Goal: Information Seeking & Learning: Learn about a topic

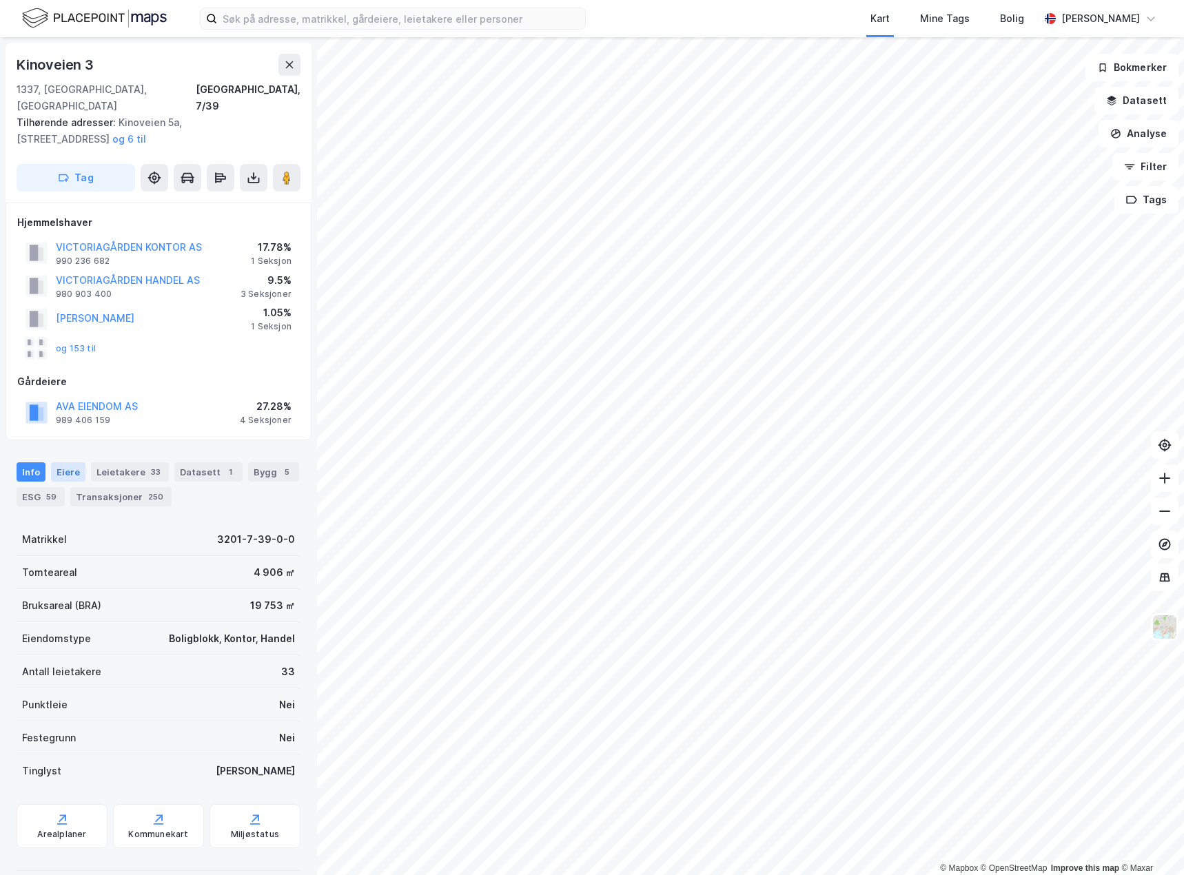
click at [70, 463] on div "Eiere" at bounding box center [68, 472] width 34 height 19
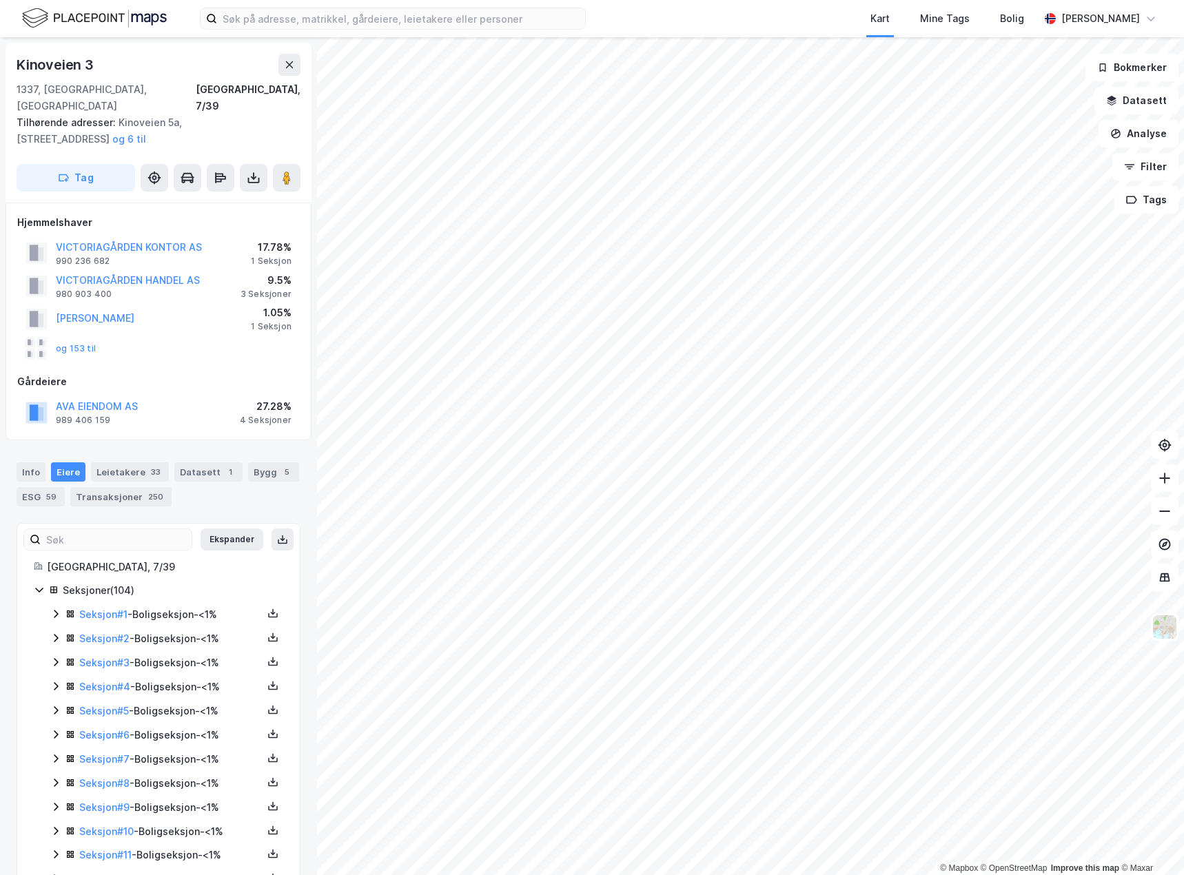
click at [268, 289] on div "3 Seksjoner" at bounding box center [266, 294] width 51 height 11
click at [275, 256] on div "1 Seksjon" at bounding box center [271, 261] width 41 height 11
click at [0, 0] on button "og 153 til" at bounding box center [0, 0] width 0 height 0
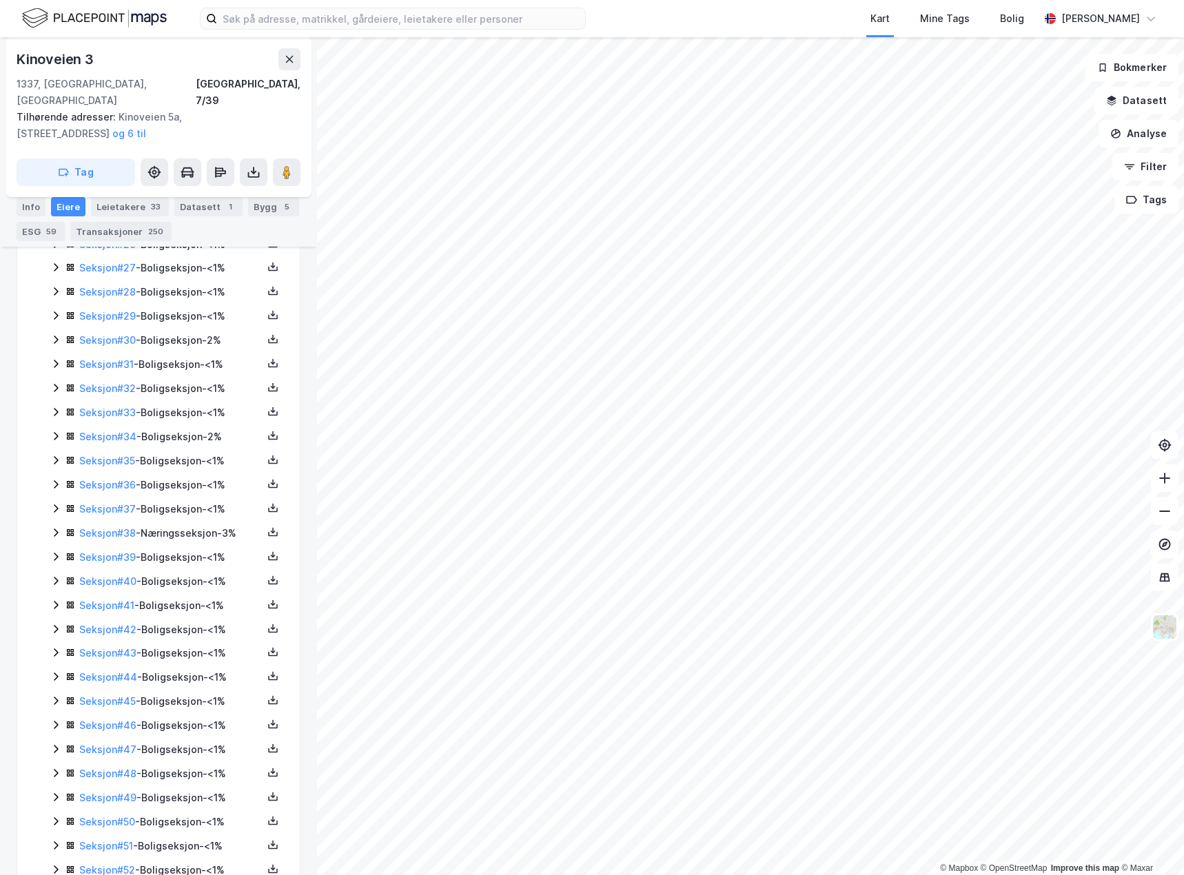
scroll to position [1014, 0]
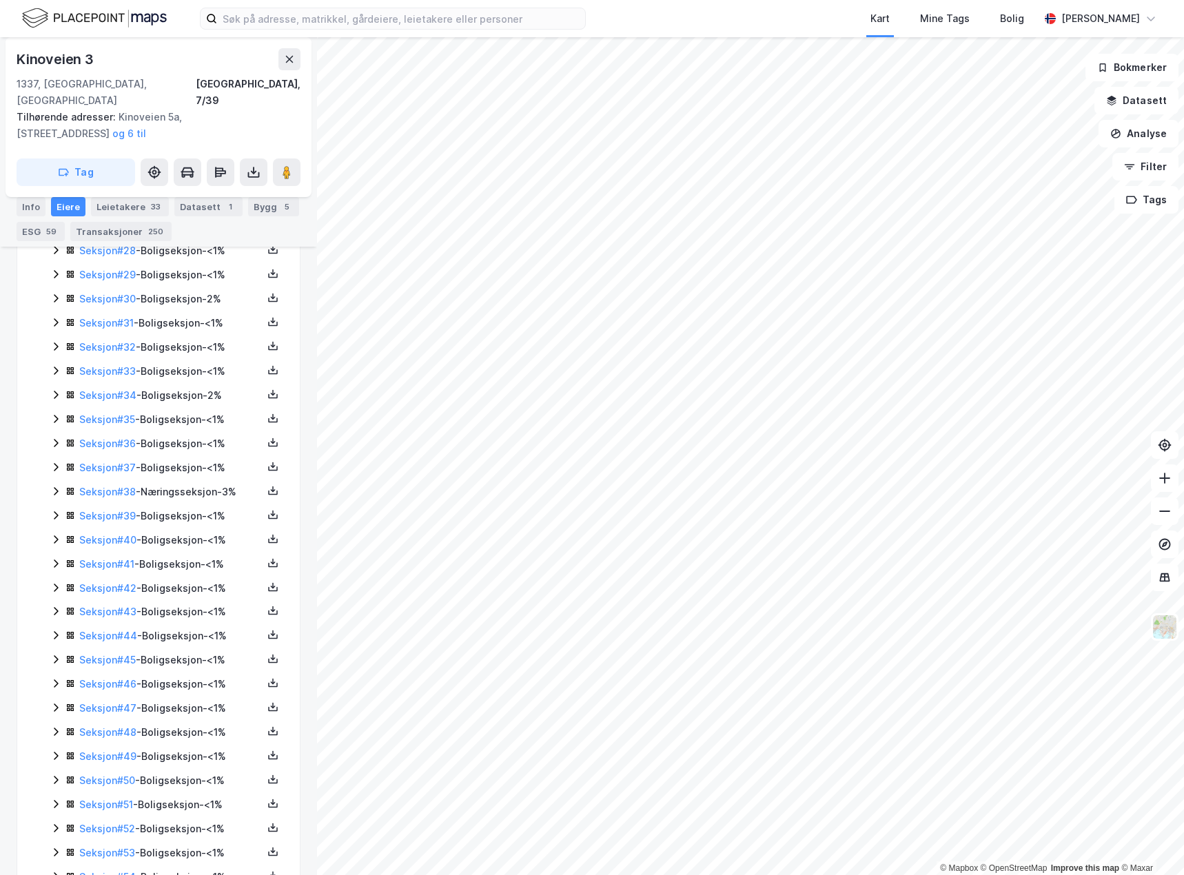
click at [52, 486] on icon at bounding box center [55, 491] width 11 height 11
click at [117, 486] on link "Seksjon # 38" at bounding box center [107, 492] width 57 height 12
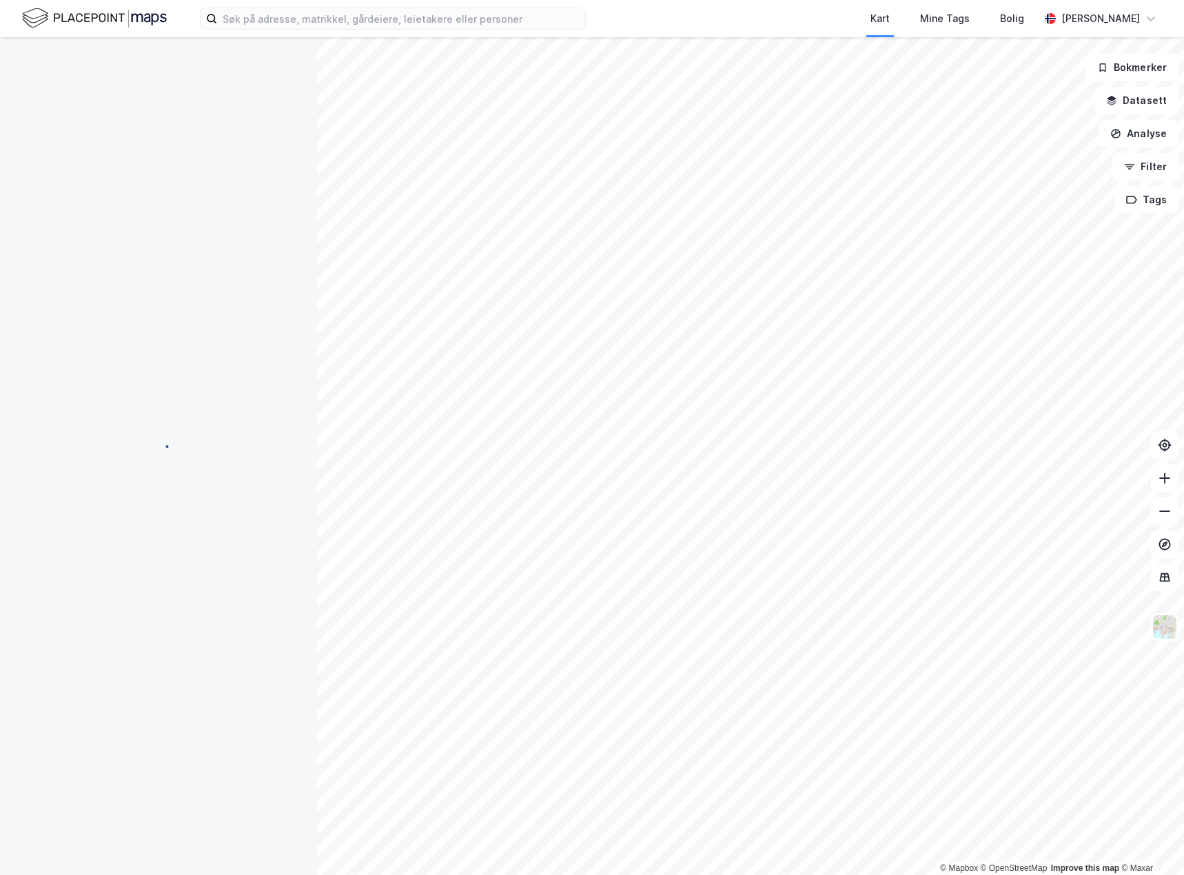
scroll to position [44, 0]
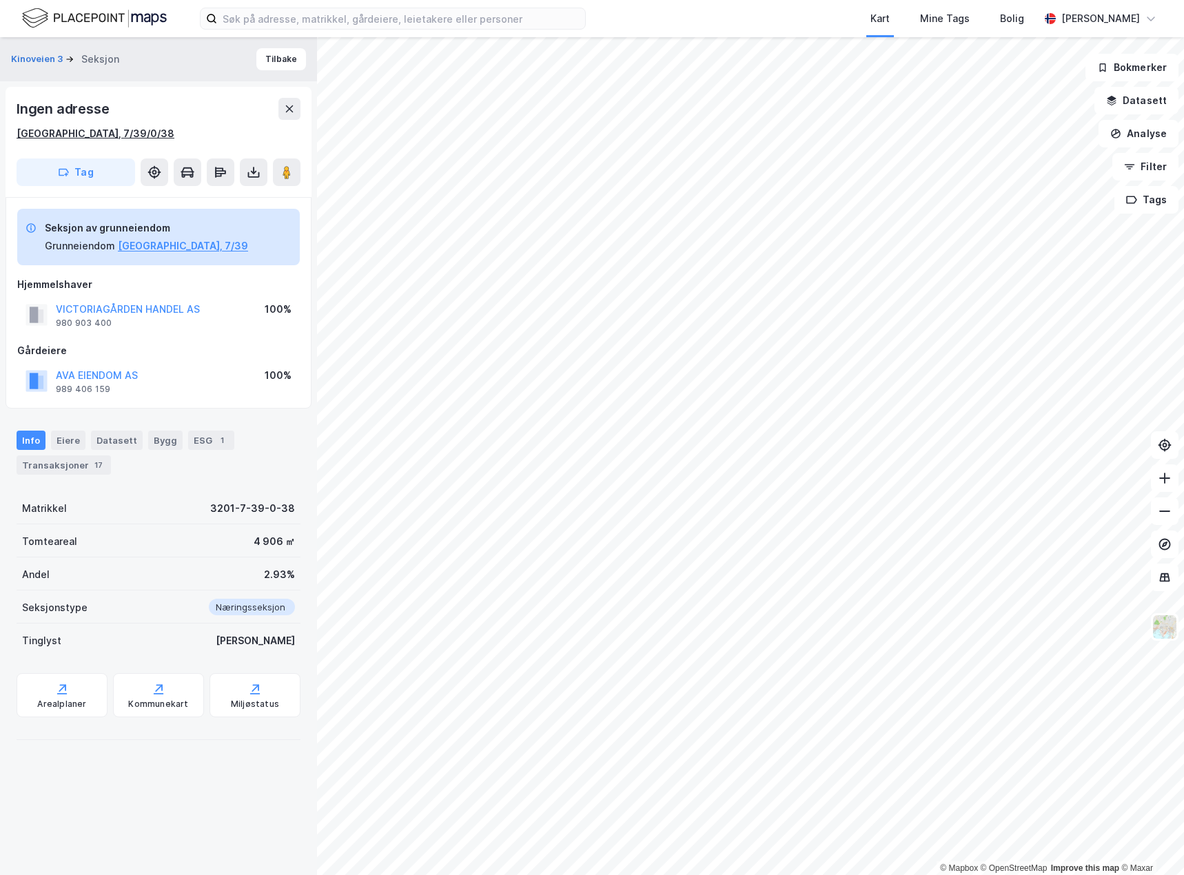
click at [46, 132] on div "[GEOGRAPHIC_DATA], 7/39/0/38" at bounding box center [96, 133] width 158 height 17
click at [272, 56] on button "Tilbake" at bounding box center [281, 59] width 50 height 22
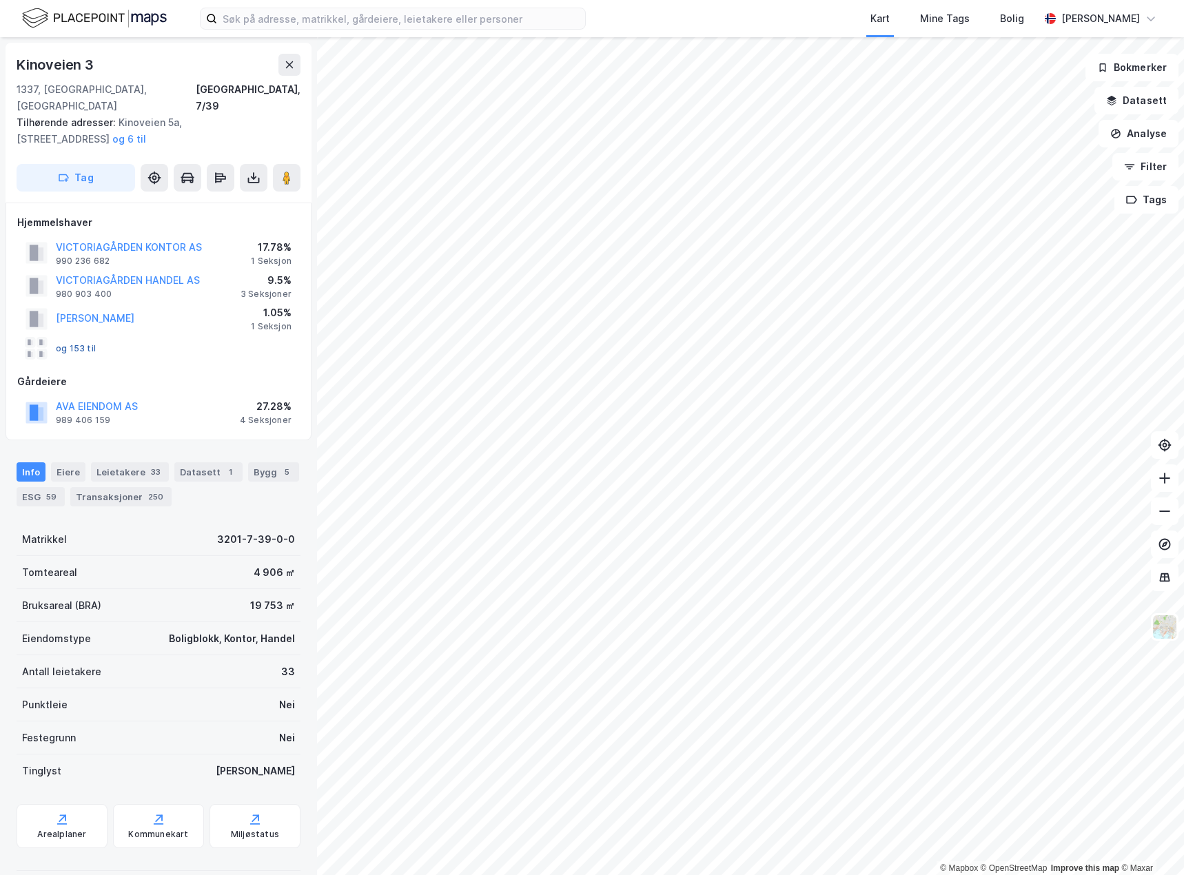
click at [0, 0] on button "og 153 til" at bounding box center [0, 0] width 0 height 0
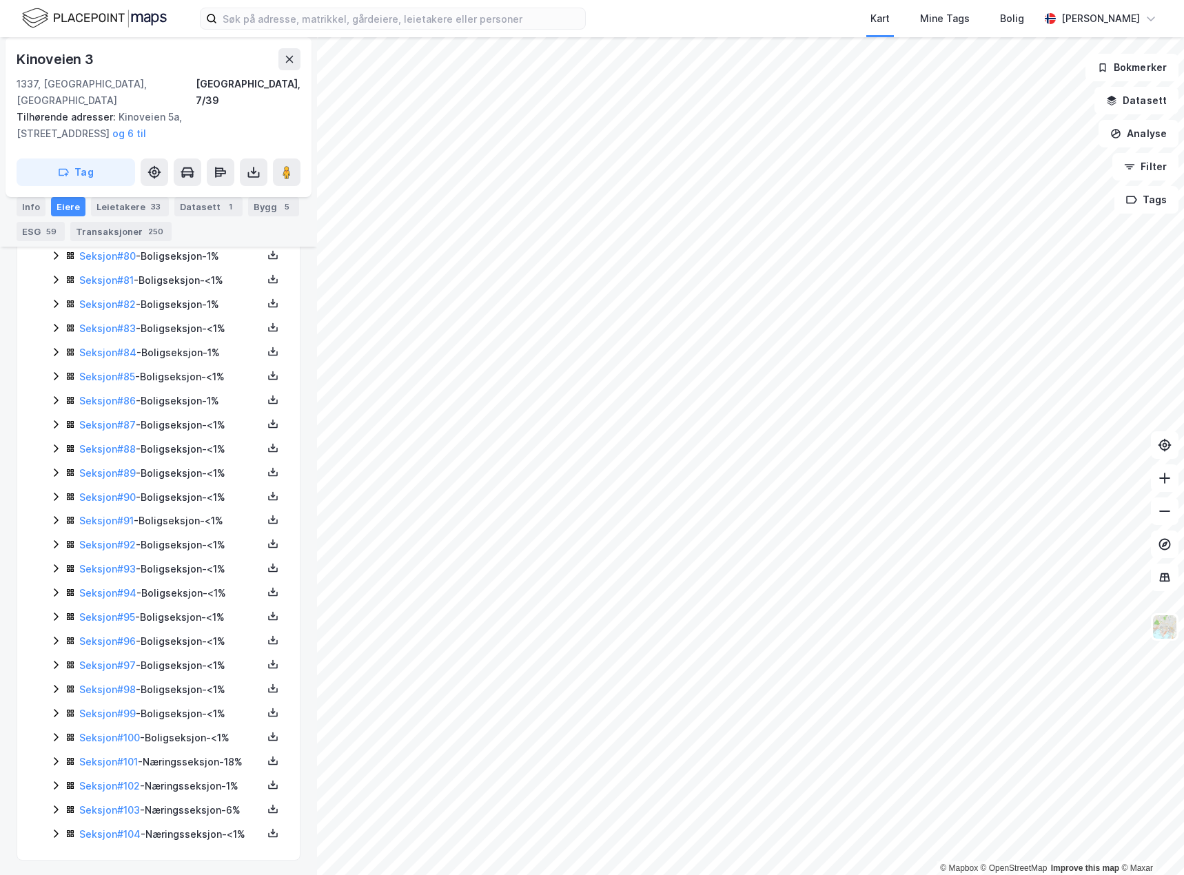
scroll to position [2262, 0]
click at [54, 755] on icon at bounding box center [55, 760] width 11 height 11
click at [56, 779] on icon at bounding box center [55, 784] width 11 height 11
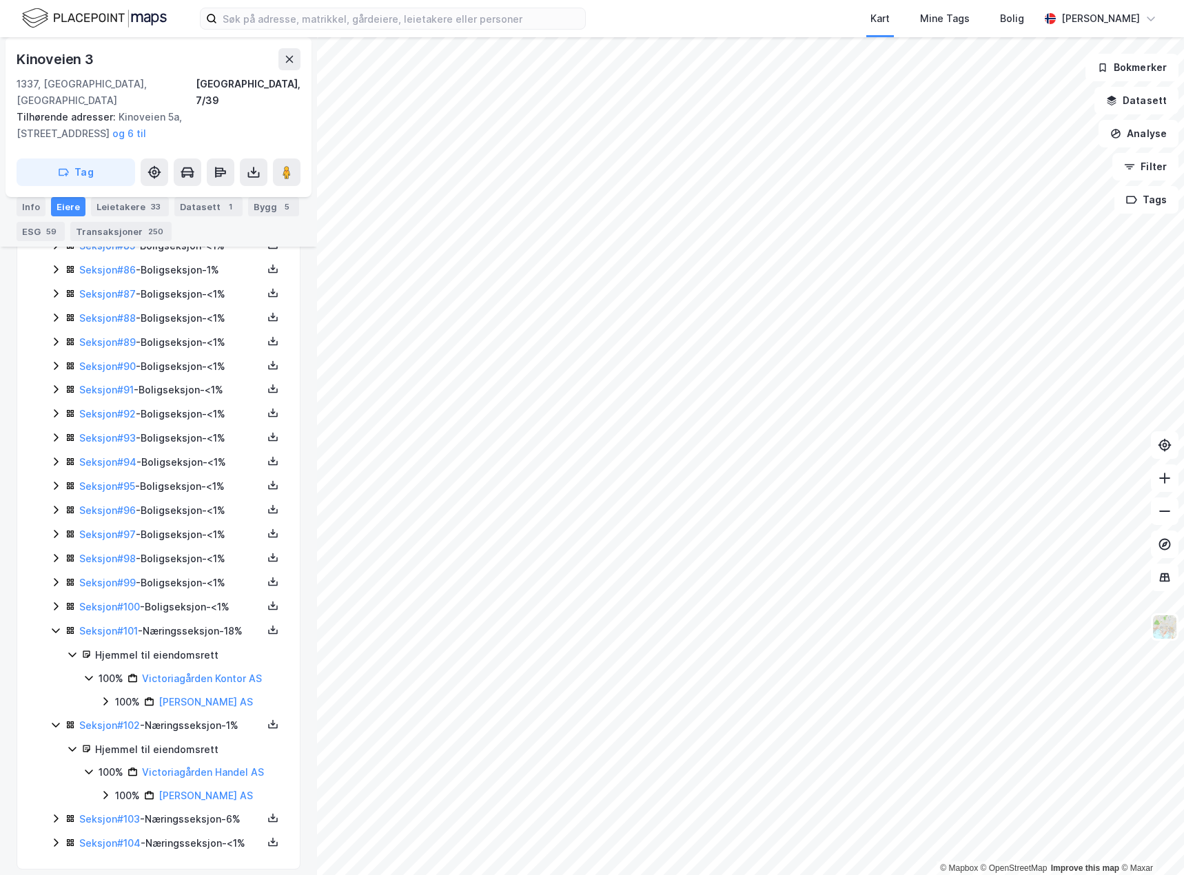
scroll to position [2436, 0]
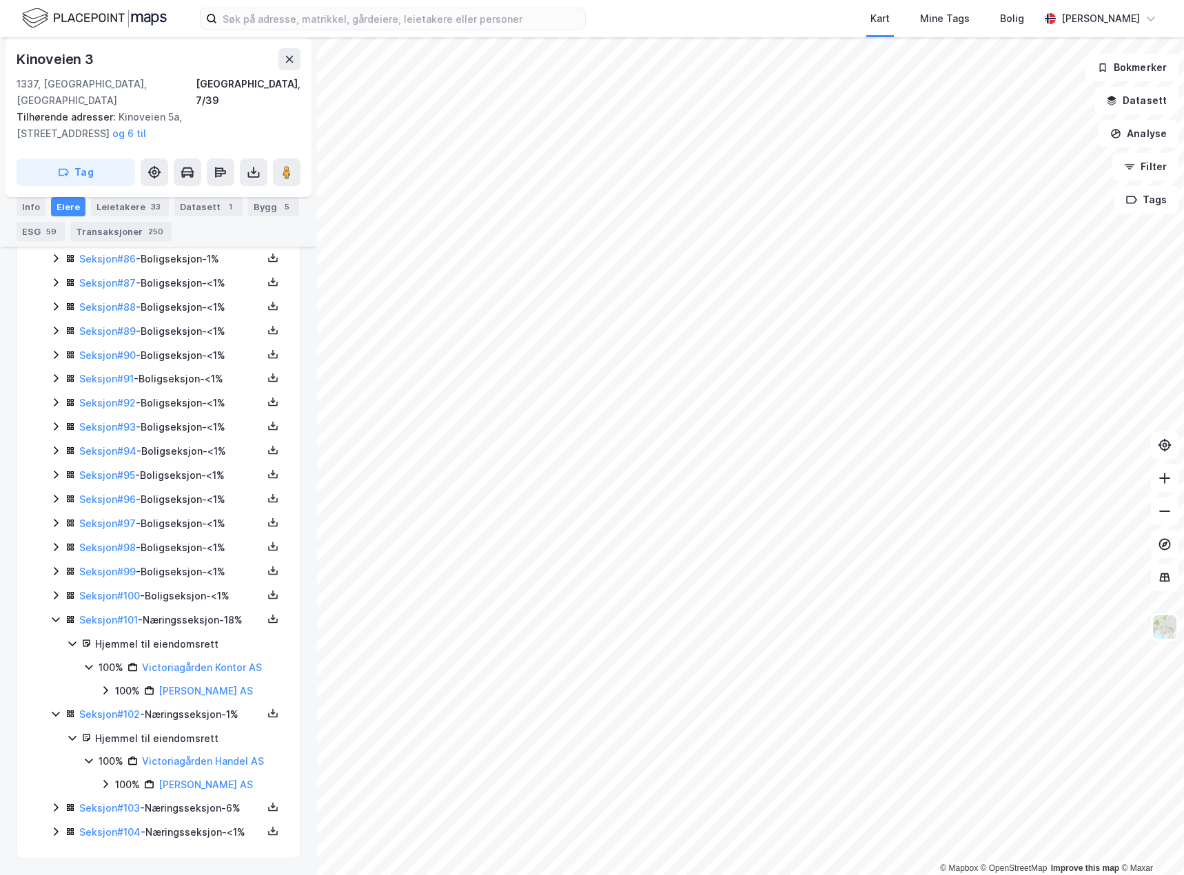
click at [55, 802] on icon at bounding box center [55, 807] width 11 height 11
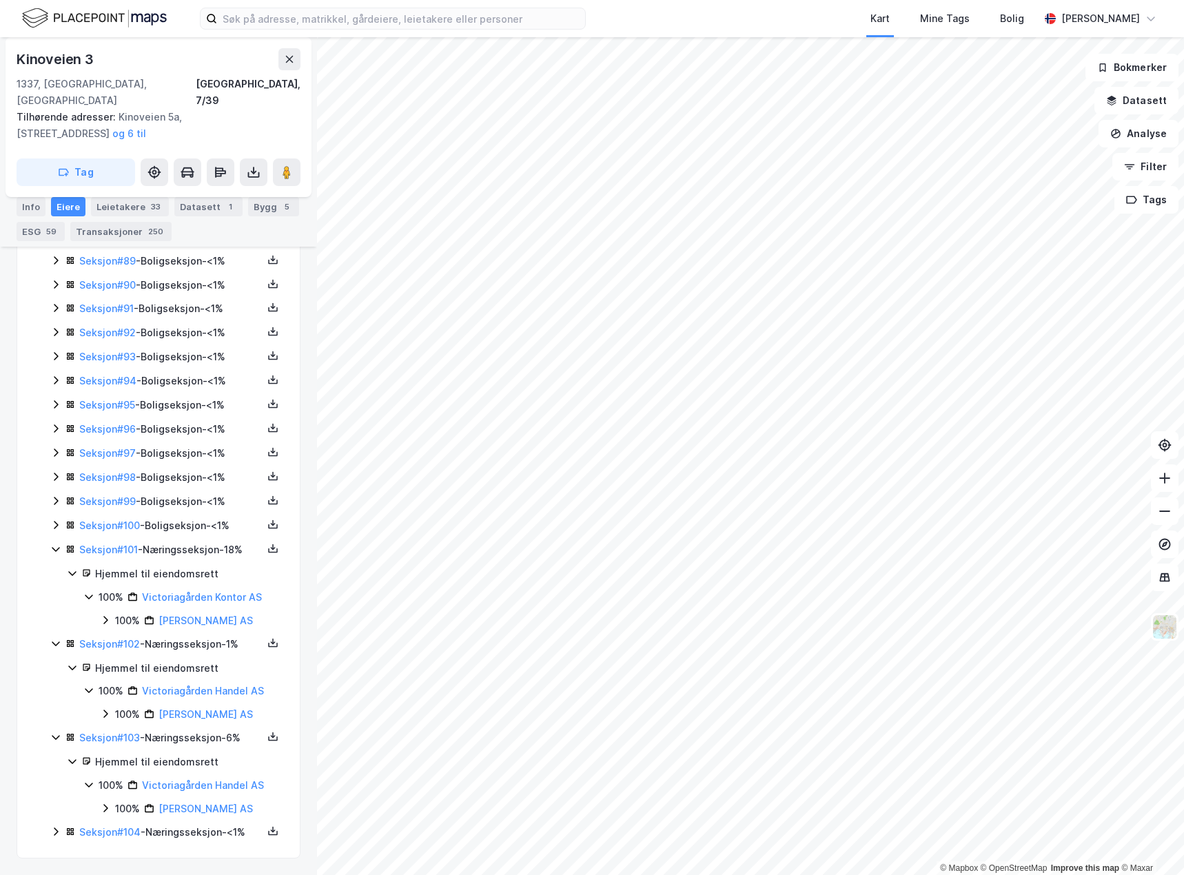
scroll to position [2522, 0]
click at [54, 827] on icon at bounding box center [55, 832] width 11 height 11
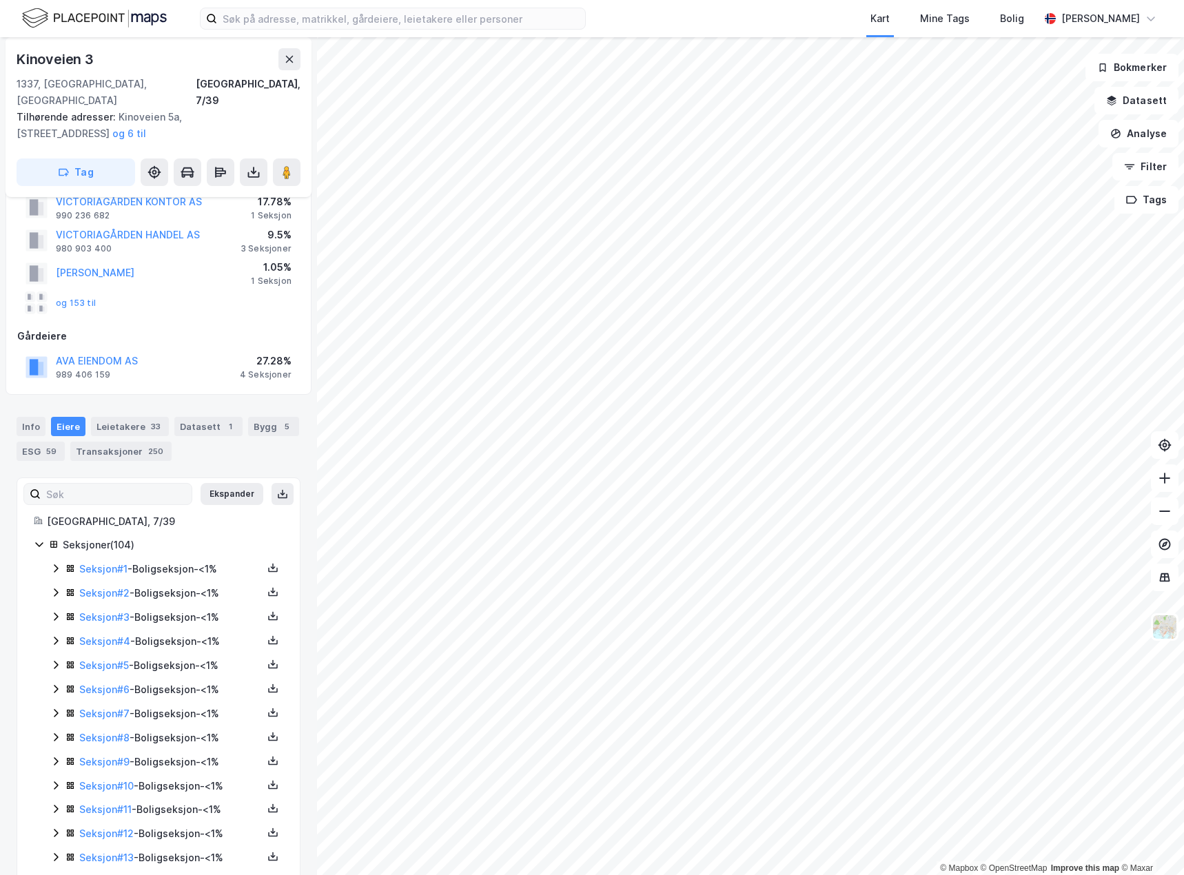
scroll to position [0, 0]
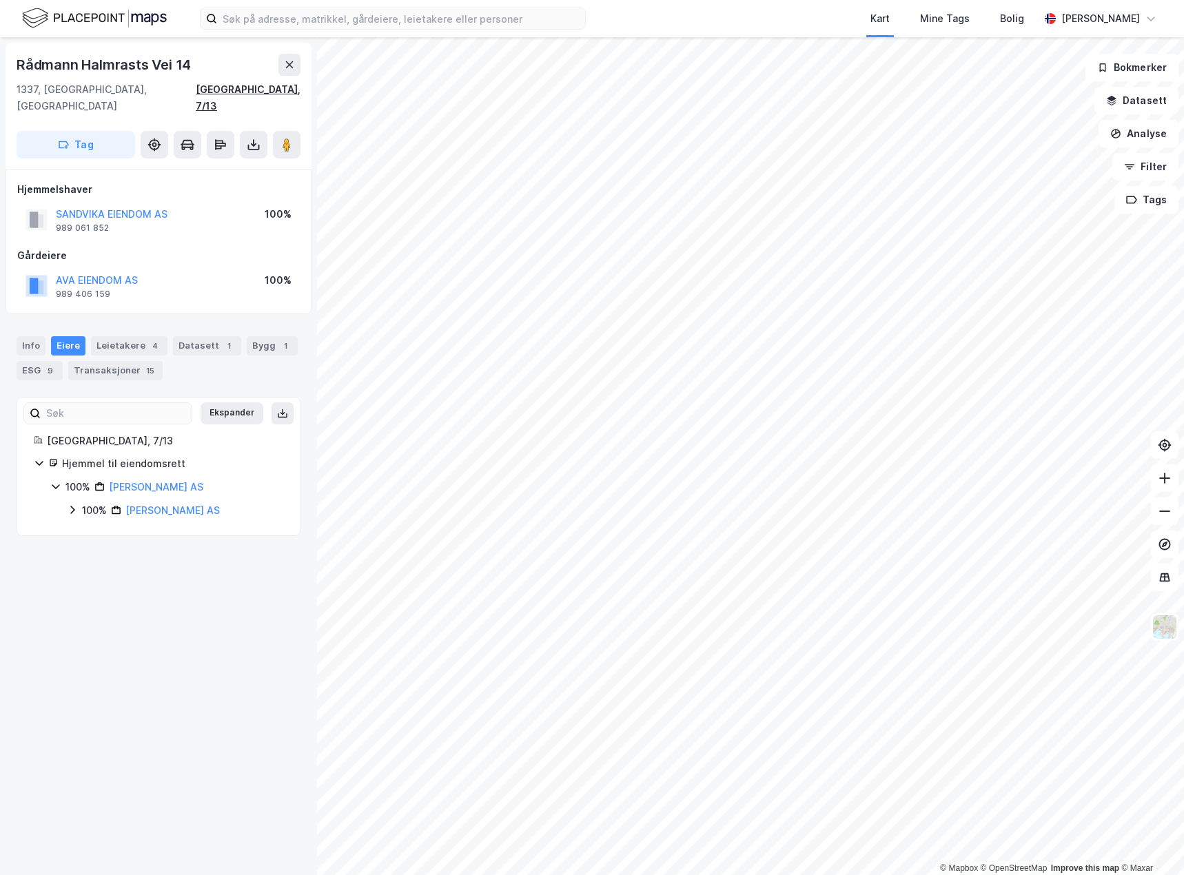
click at [274, 89] on div "[GEOGRAPHIC_DATA], 7/13" at bounding box center [248, 97] width 105 height 33
click at [28, 336] on div "Info" at bounding box center [31, 345] width 29 height 19
